Goal: Task Accomplishment & Management: Manage account settings

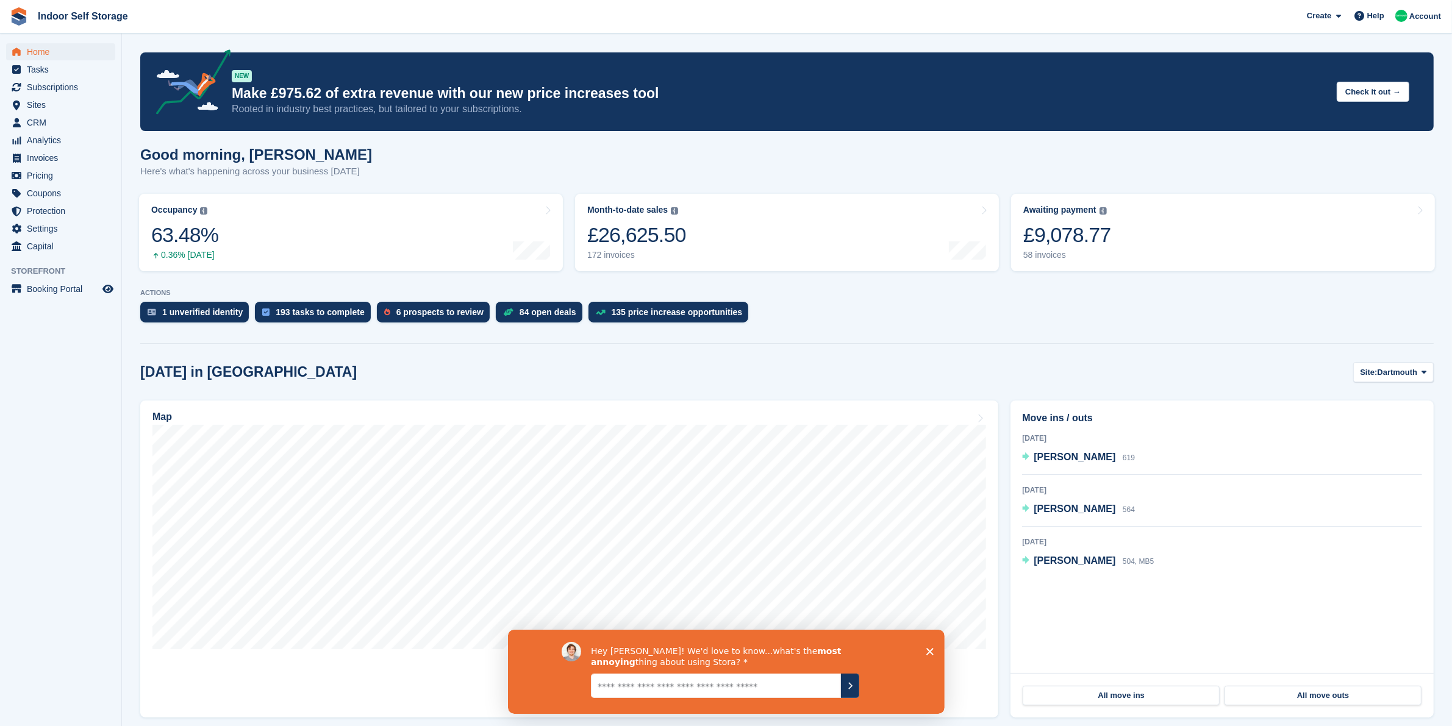
click at [690, 683] on textarea "Give it to us straight... we can take it" at bounding box center [715, 685] width 250 height 24
type textarea "**********"
click at [852, 689] on icon "Submit your response" at bounding box center [850, 686] width 10 height 10
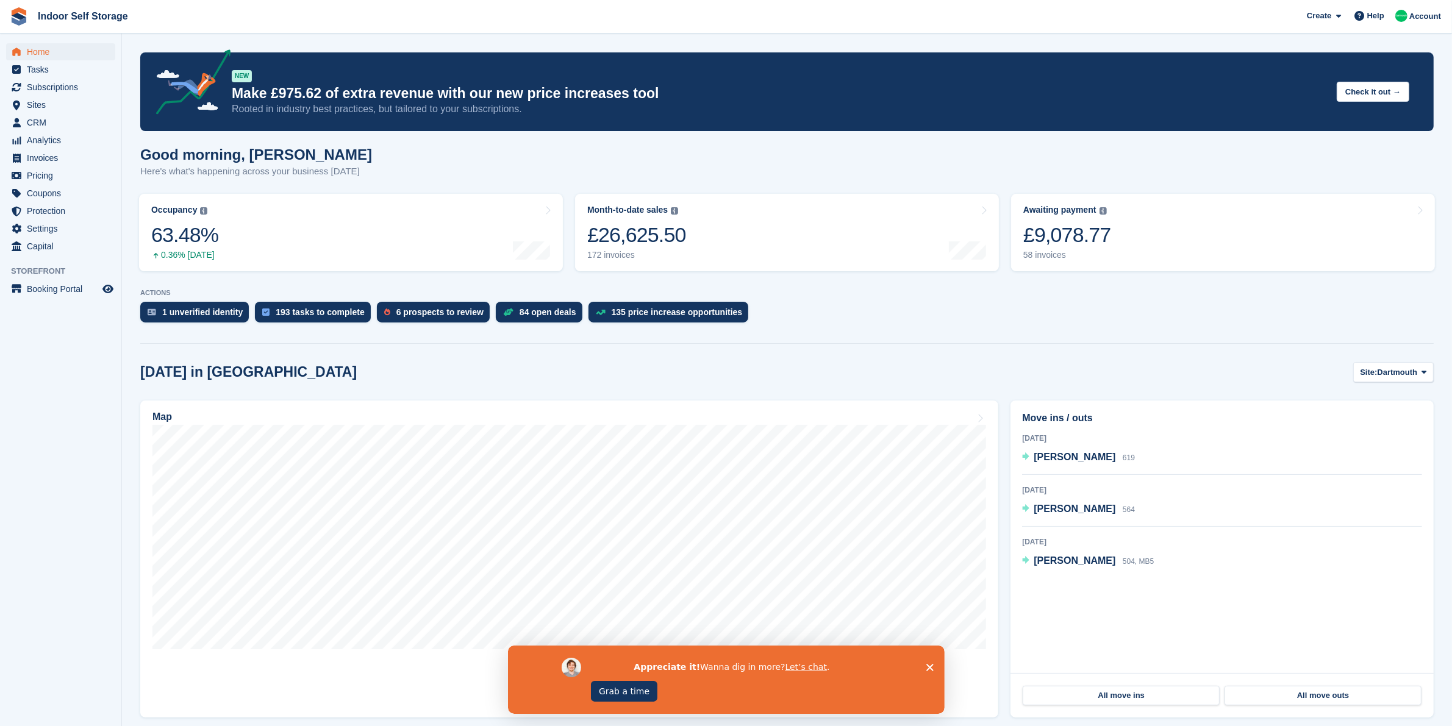
click at [929, 667] on polygon "Close survey" at bounding box center [929, 667] width 7 height 7
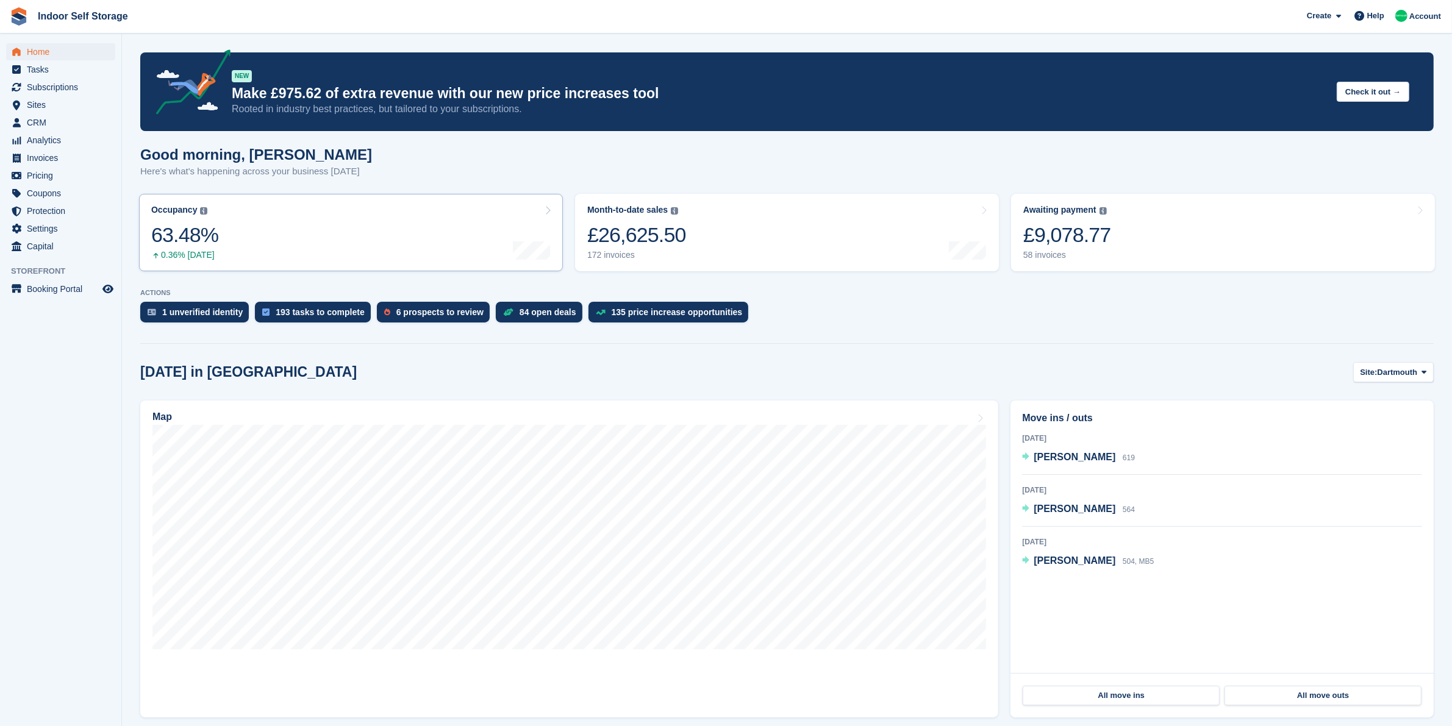
click at [367, 235] on link "Occupancy The percentage of all currently allocated units in terms of area. Inc…" at bounding box center [351, 232] width 424 height 77
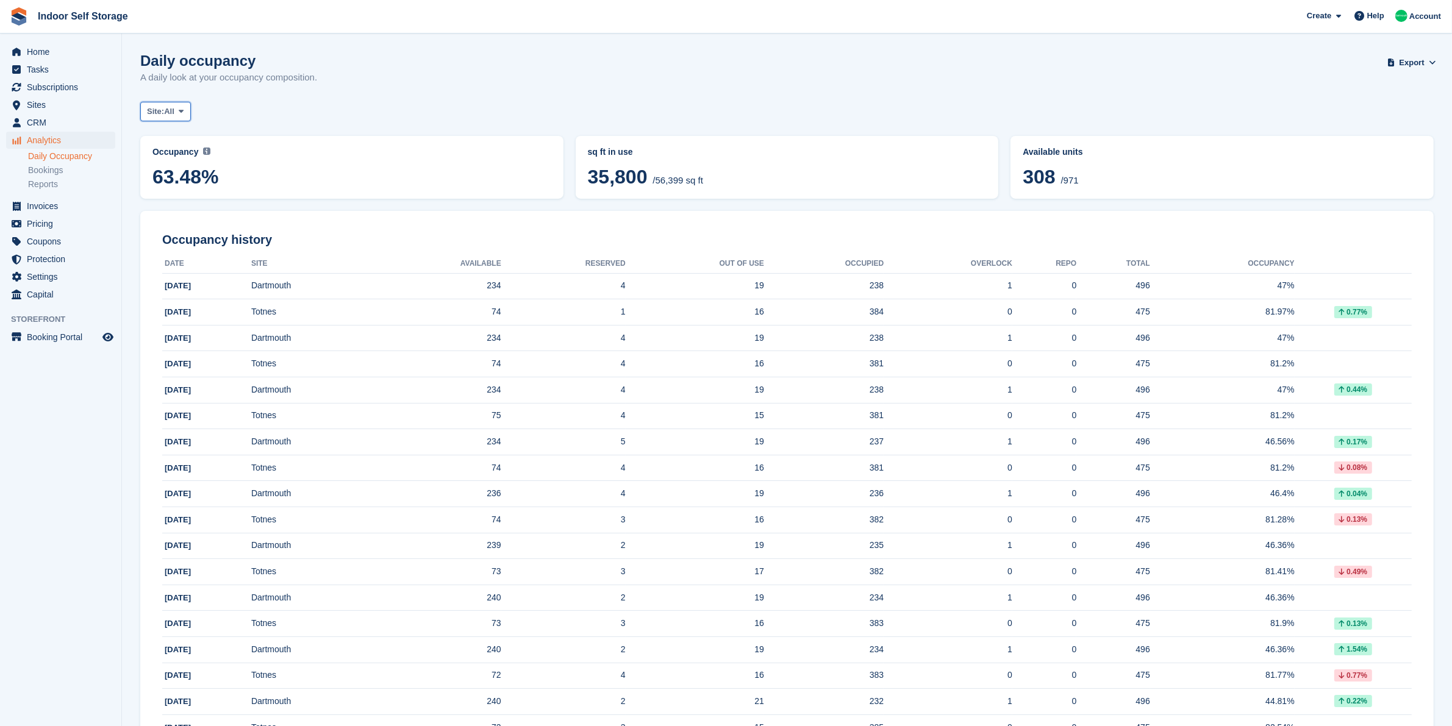
click at [184, 112] on icon at bounding box center [181, 111] width 5 height 8
click at [196, 165] on link "Dartmouth" at bounding box center [199, 162] width 106 height 22
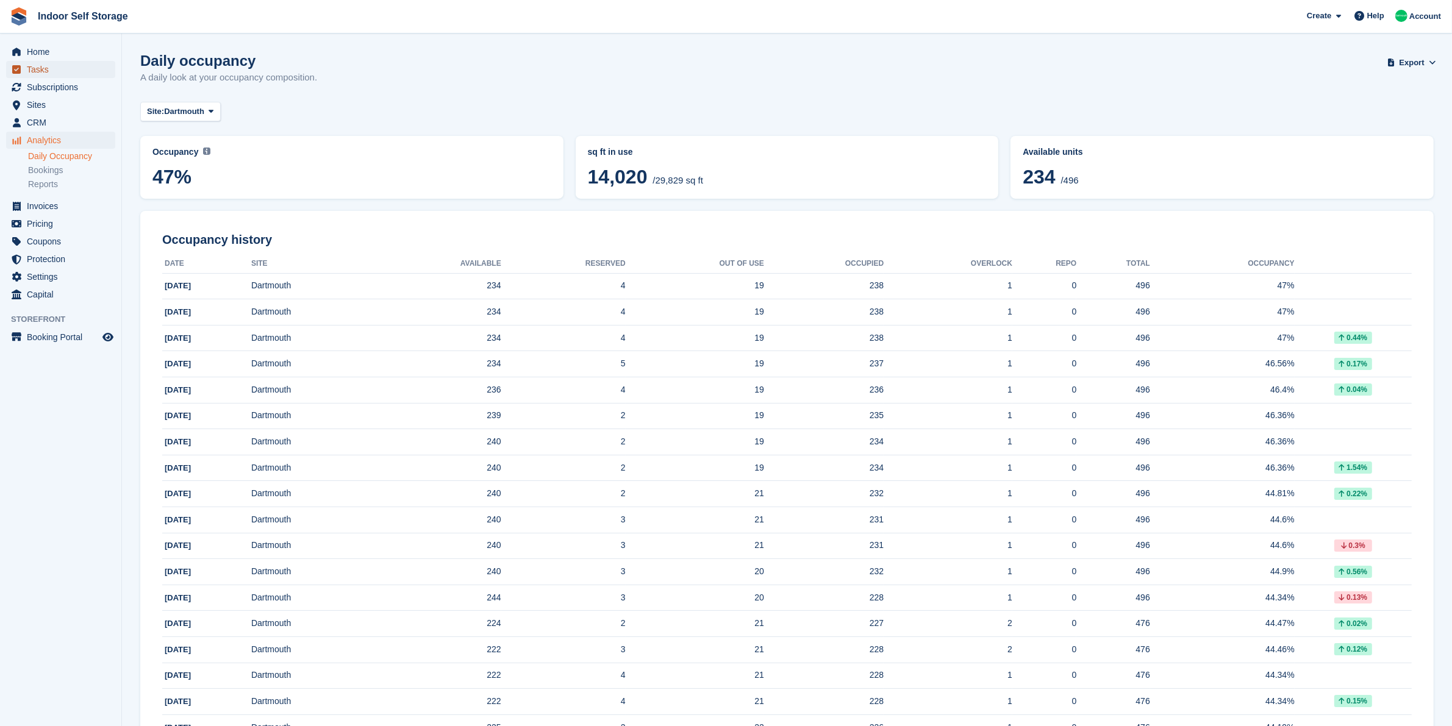
click at [43, 66] on span "Tasks" at bounding box center [63, 69] width 73 height 17
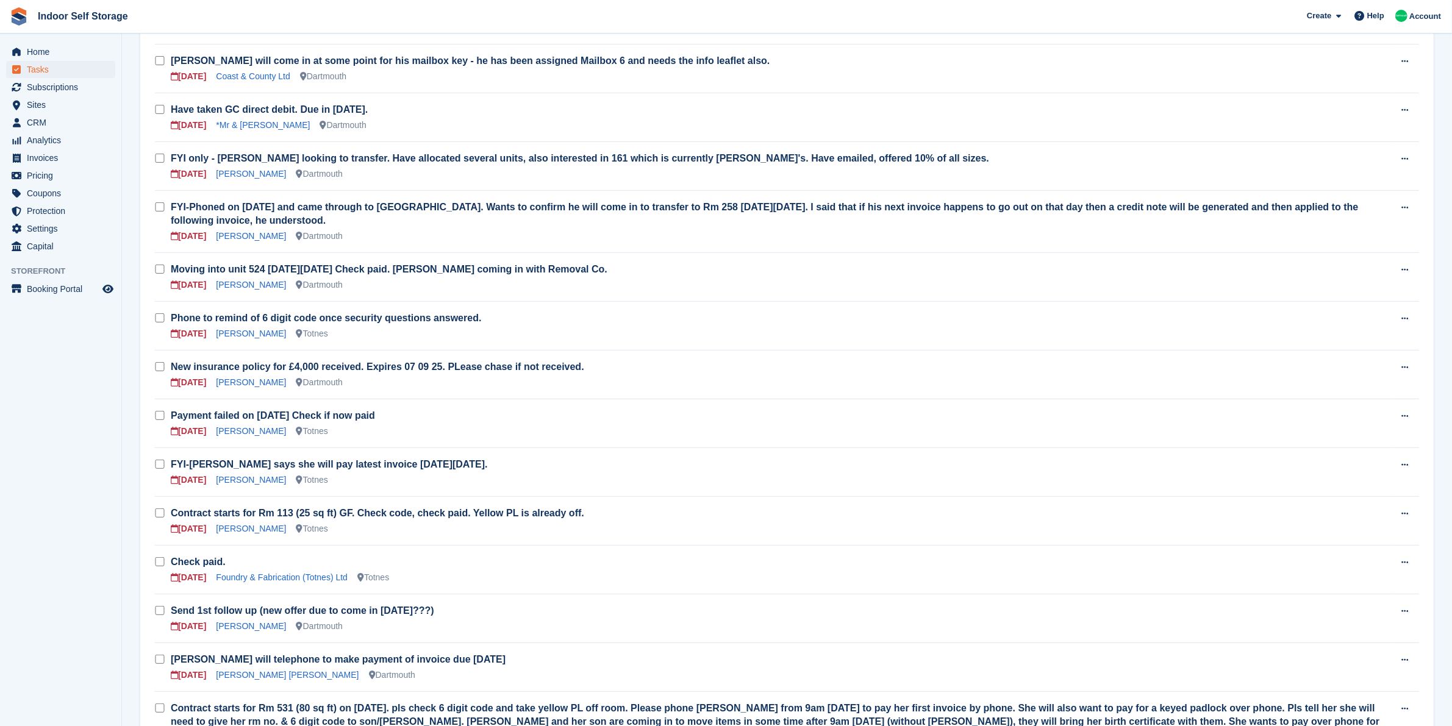
scroll to position [534, 0]
click at [263, 669] on link "[PERSON_NAME] [PERSON_NAME]" at bounding box center [287, 674] width 143 height 10
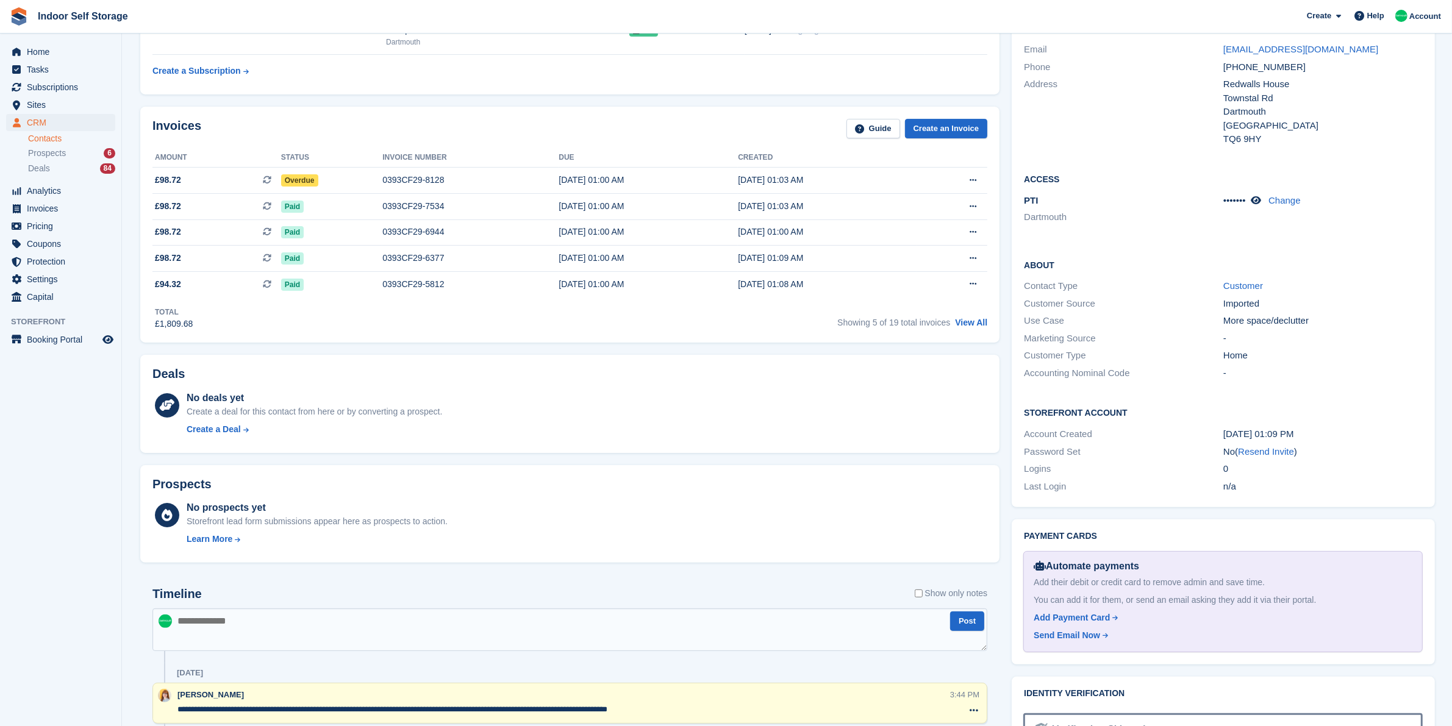
scroll to position [381, 0]
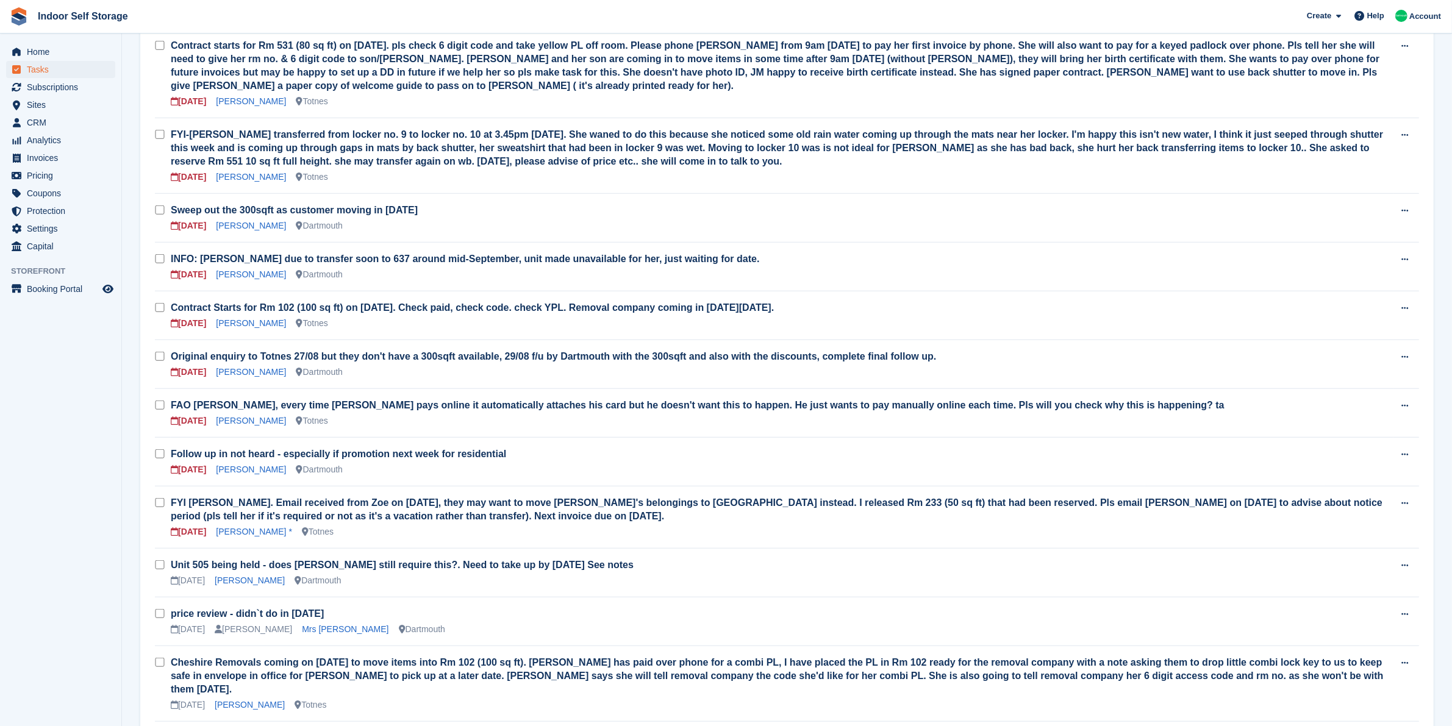
scroll to position [1220, 0]
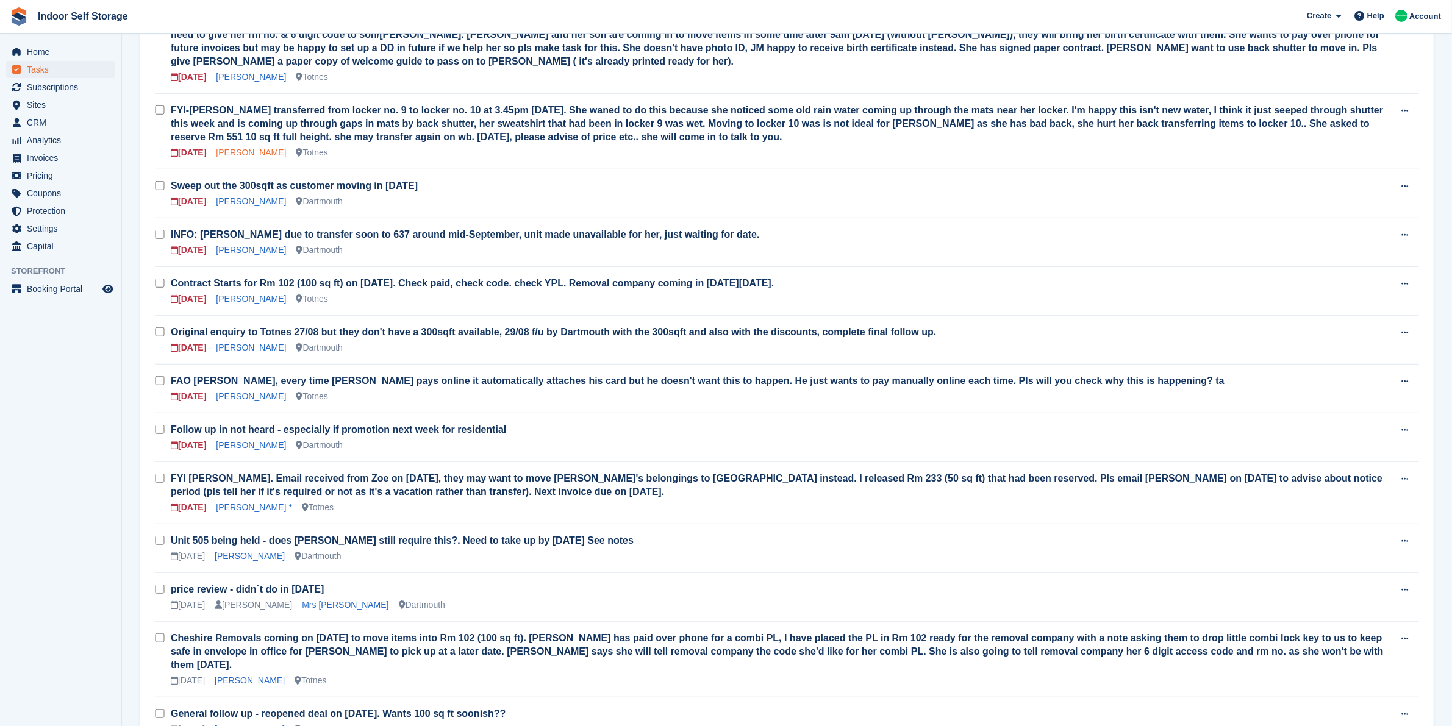
click at [276, 148] on link "[PERSON_NAME]" at bounding box center [251, 153] width 70 height 10
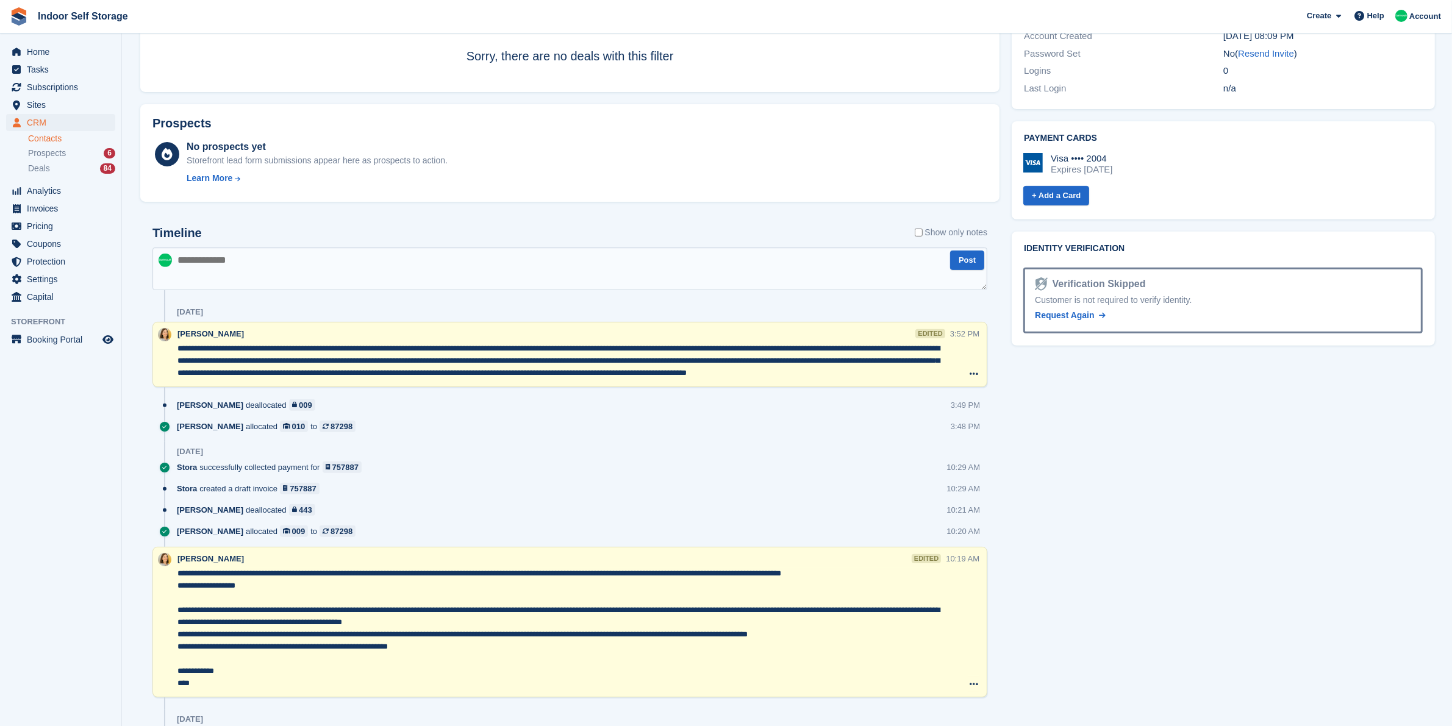
scroll to position [534, 0]
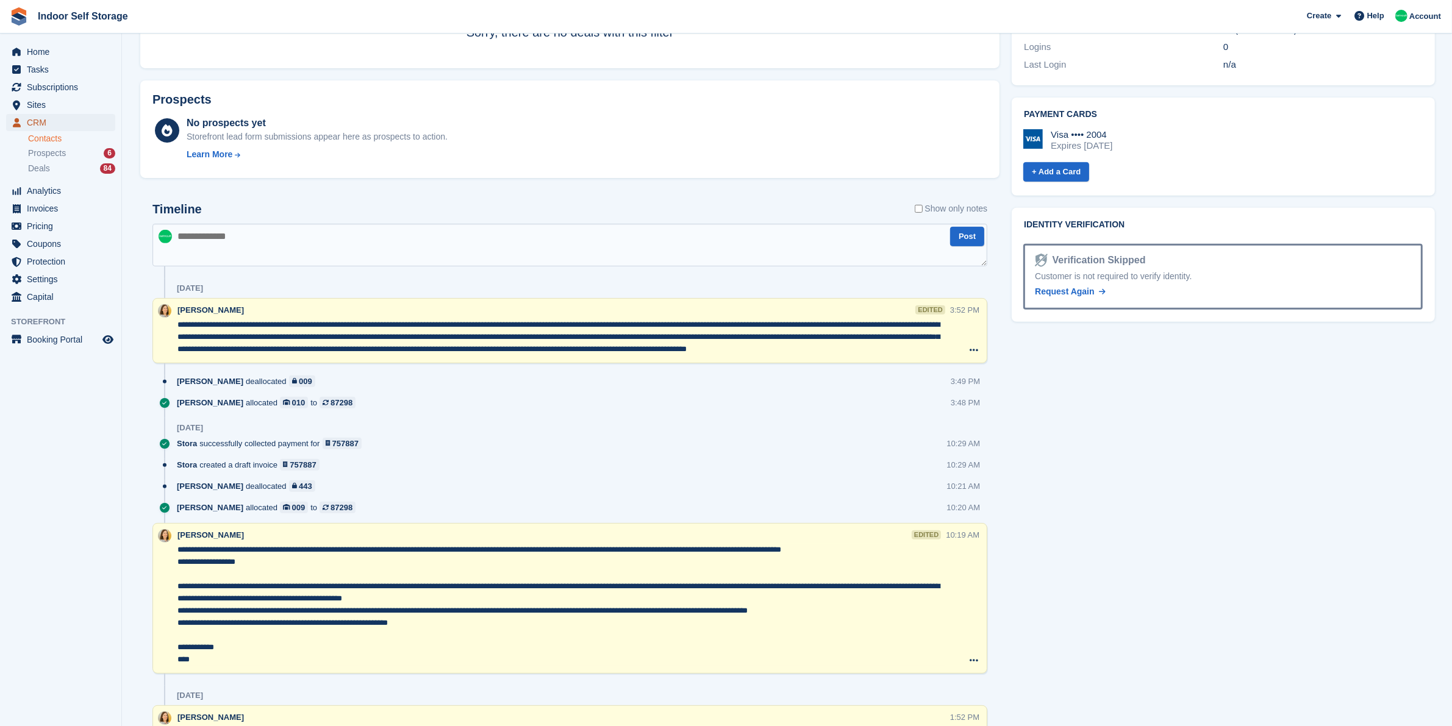
click at [86, 120] on span "CRM" at bounding box center [63, 122] width 73 height 17
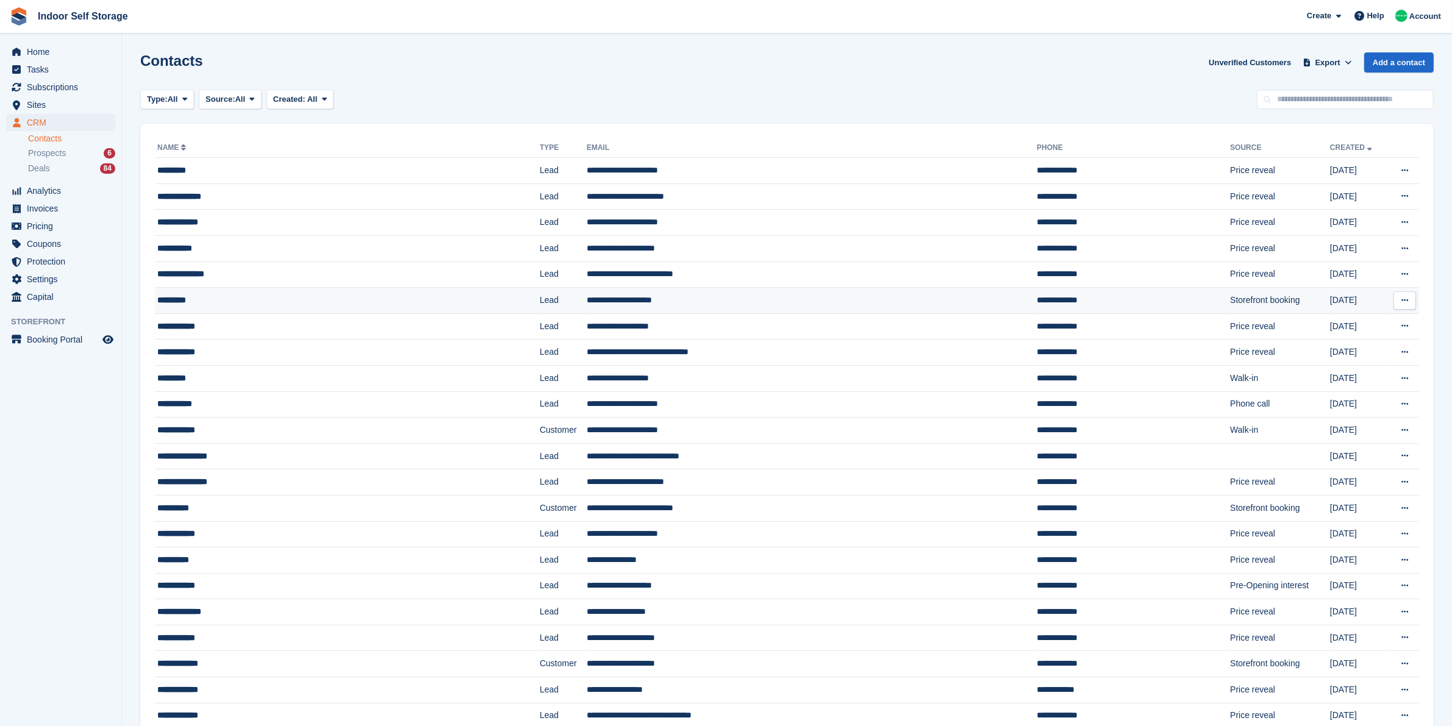
click at [262, 307] on div "*********" at bounding box center [307, 300] width 301 height 13
